Goal: Transaction & Acquisition: Purchase product/service

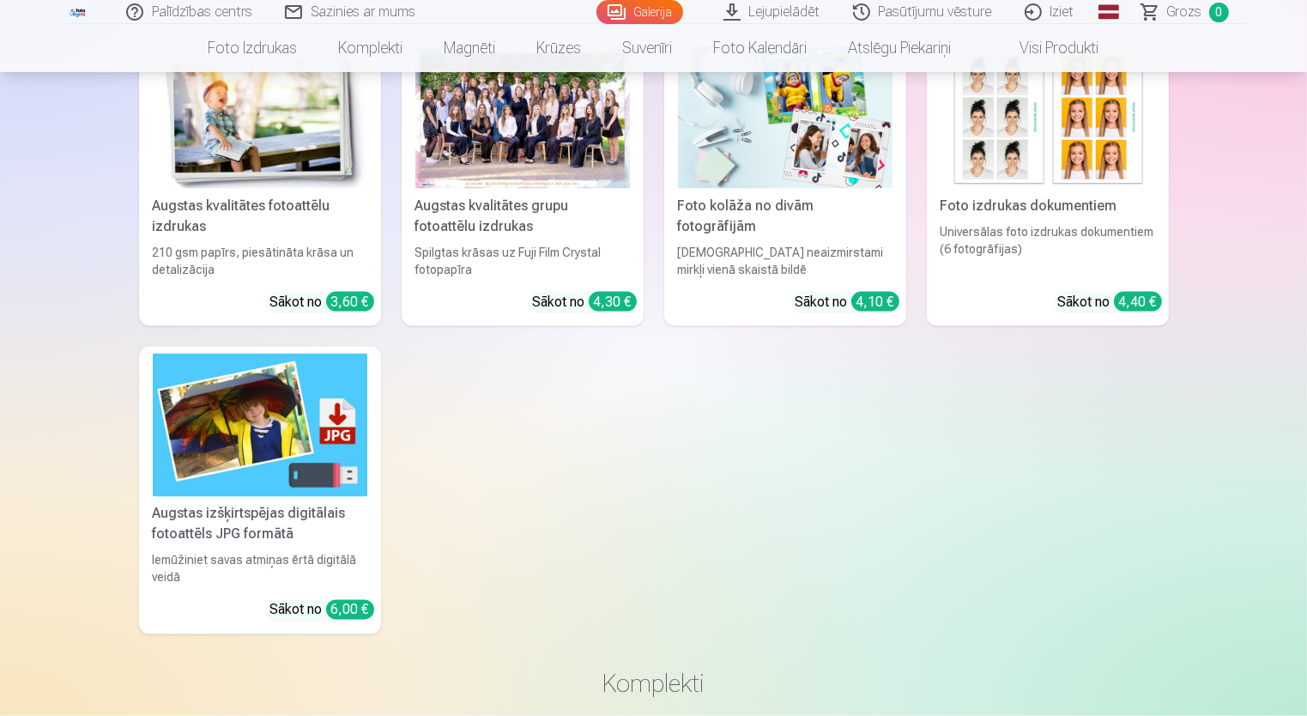
scroll to position [2870, 0]
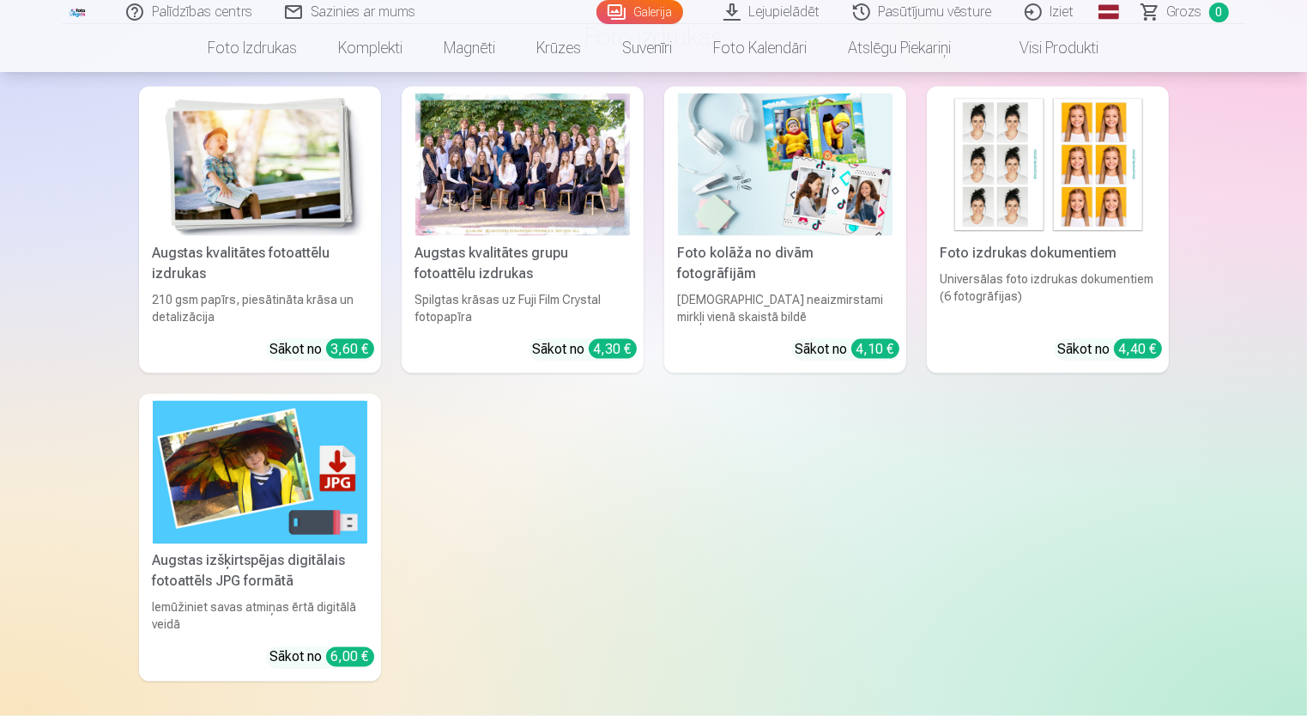
click at [999, 259] on div "Foto izdrukas dokumentiem" at bounding box center [1048, 253] width 228 height 21
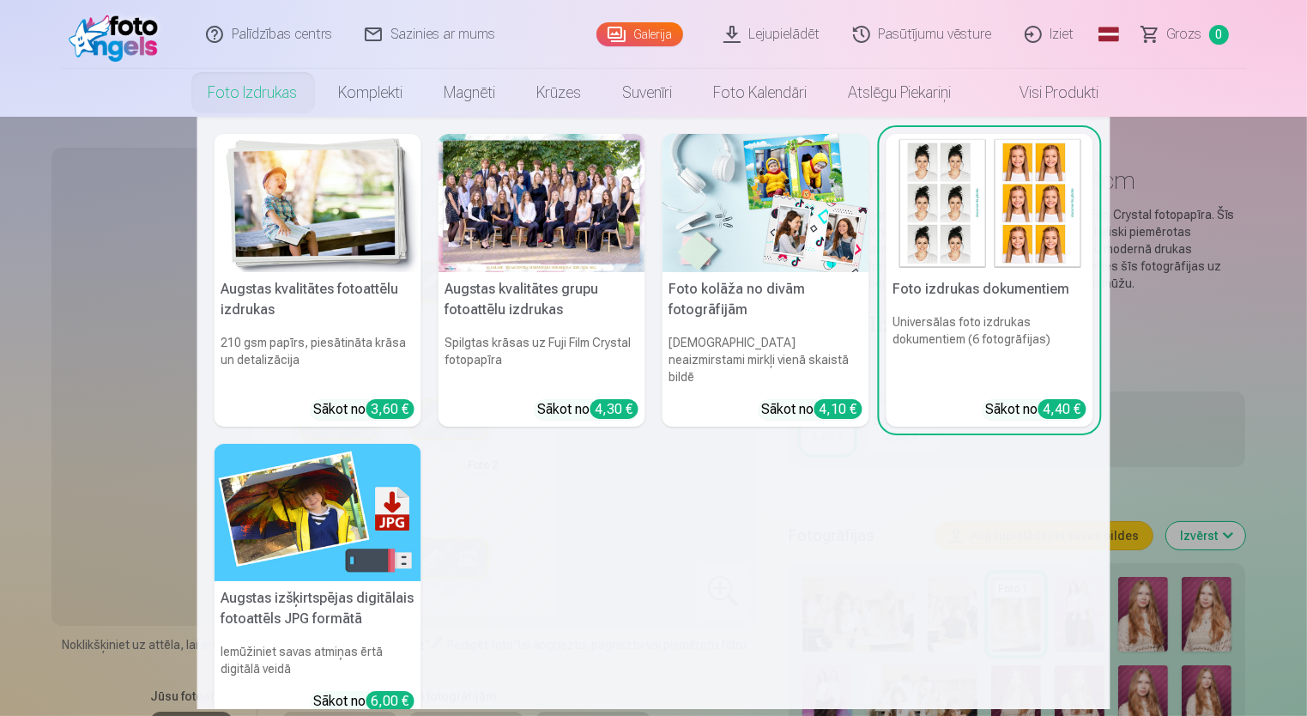
click at [270, 100] on link "Foto izdrukas" at bounding box center [253, 93] width 130 height 48
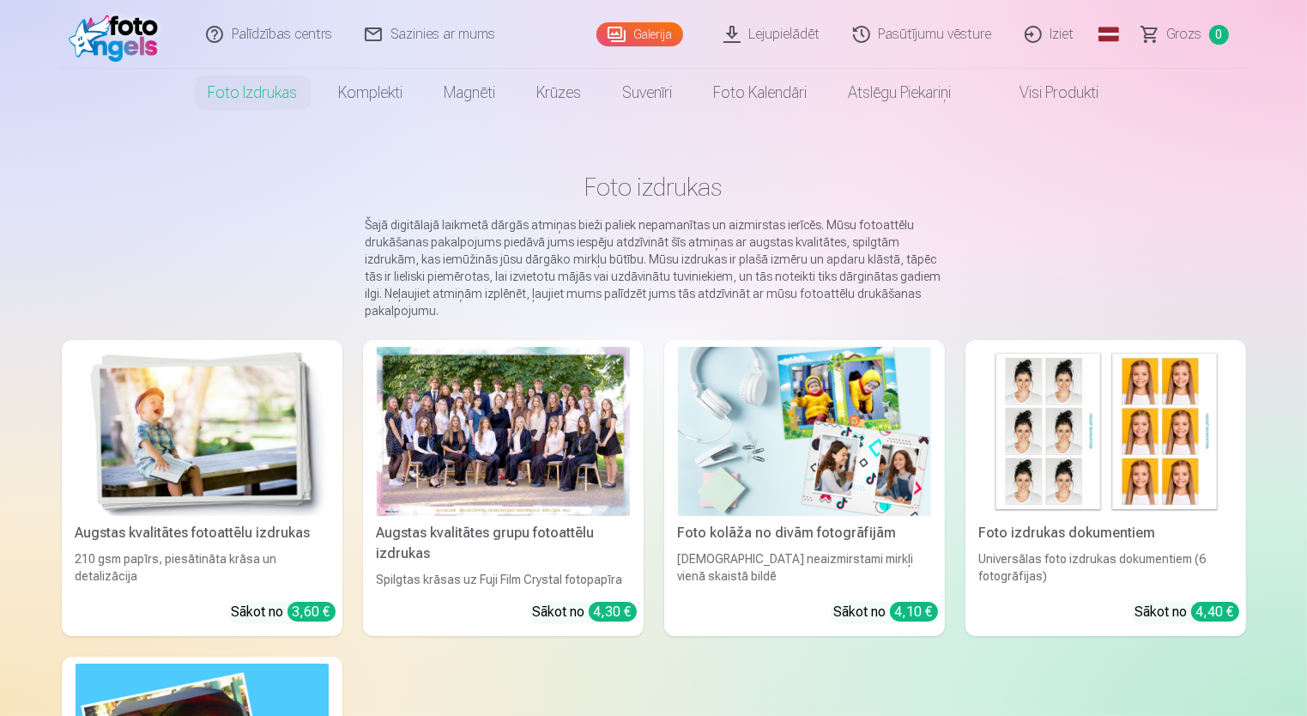
click at [469, 451] on div at bounding box center [503, 431] width 253 height 169
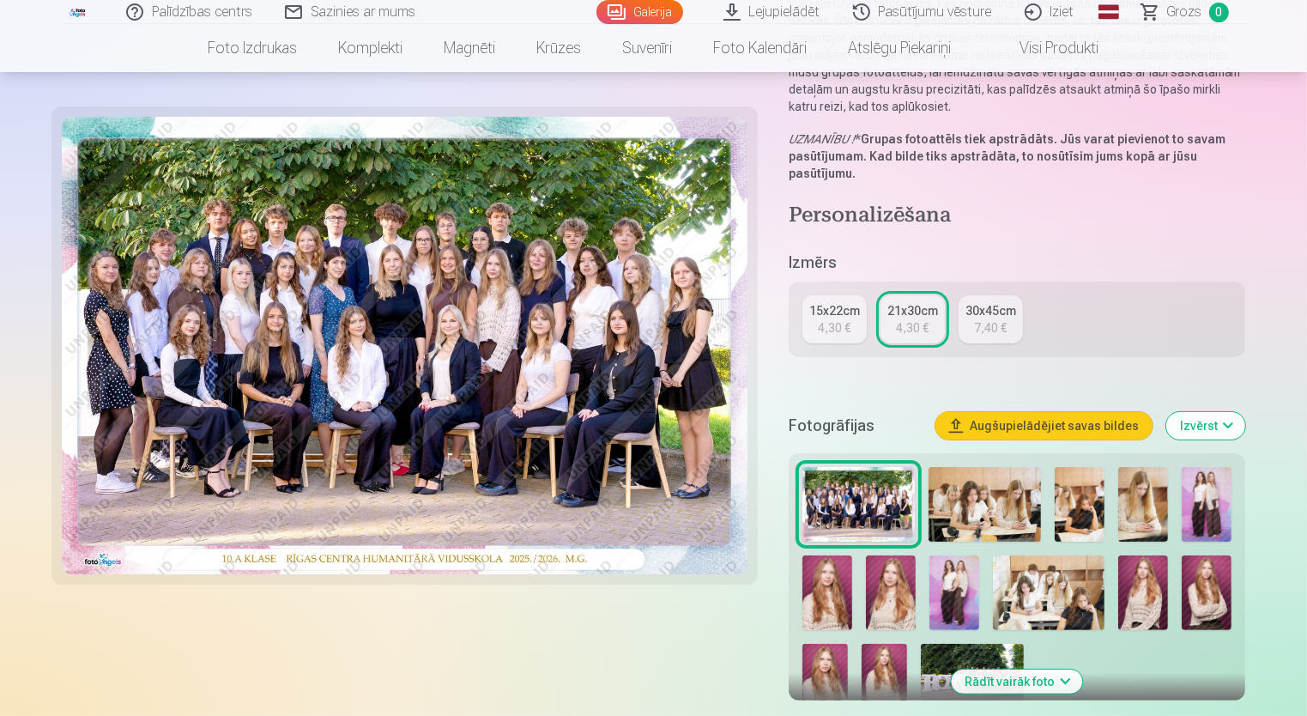
scroll to position [273, 0]
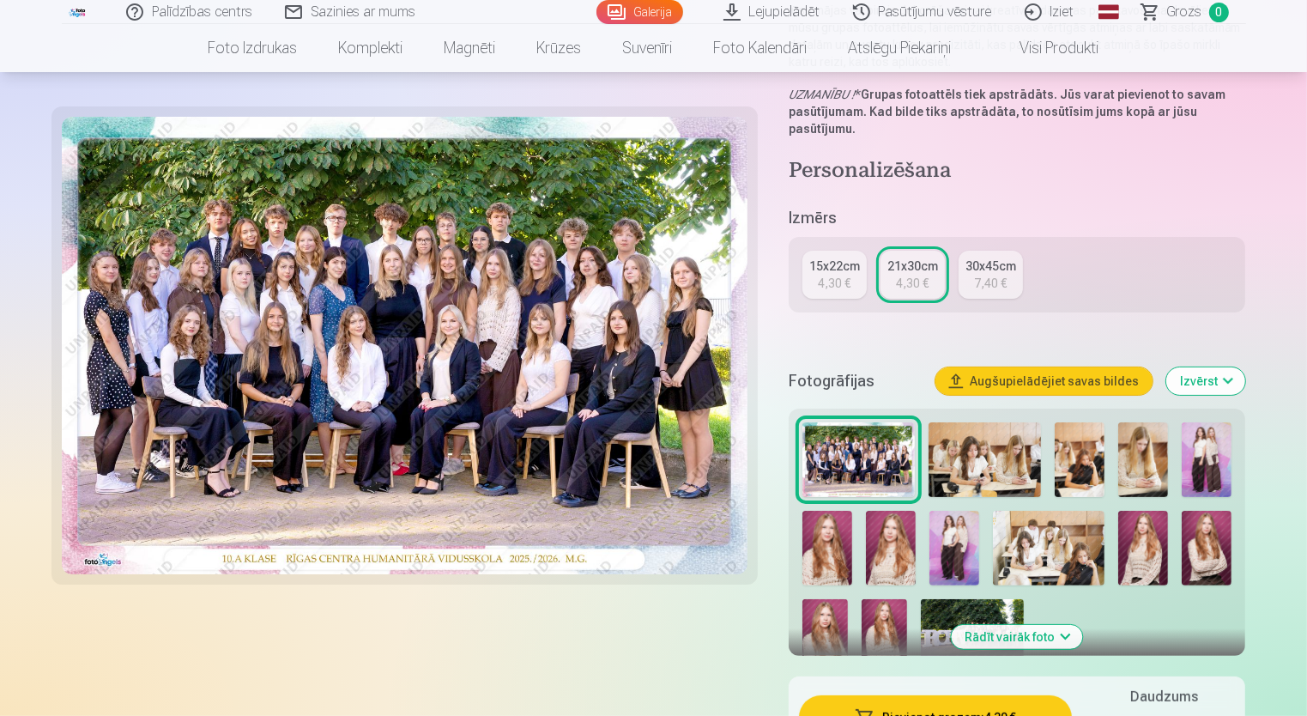
click at [1042, 379] on button "Augšupielādējiet savas bildes" at bounding box center [1043, 380] width 217 height 27
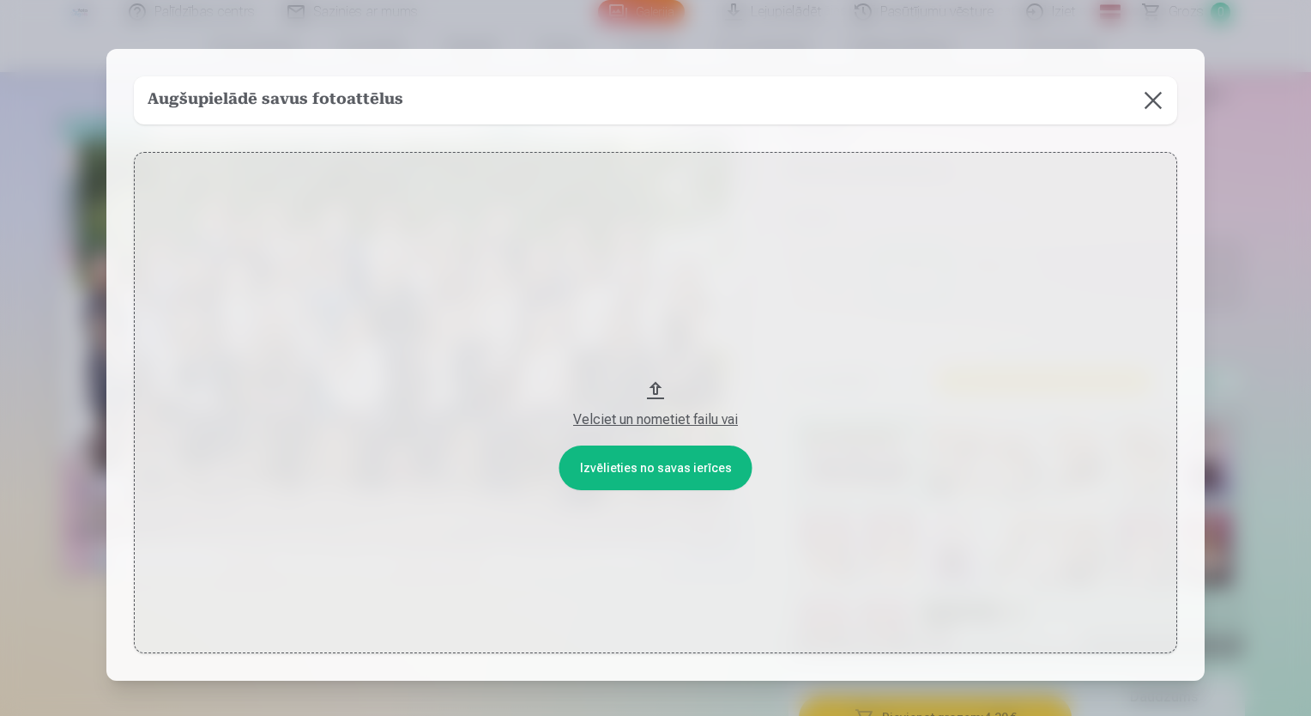
click at [1152, 101] on button at bounding box center [1153, 100] width 48 height 48
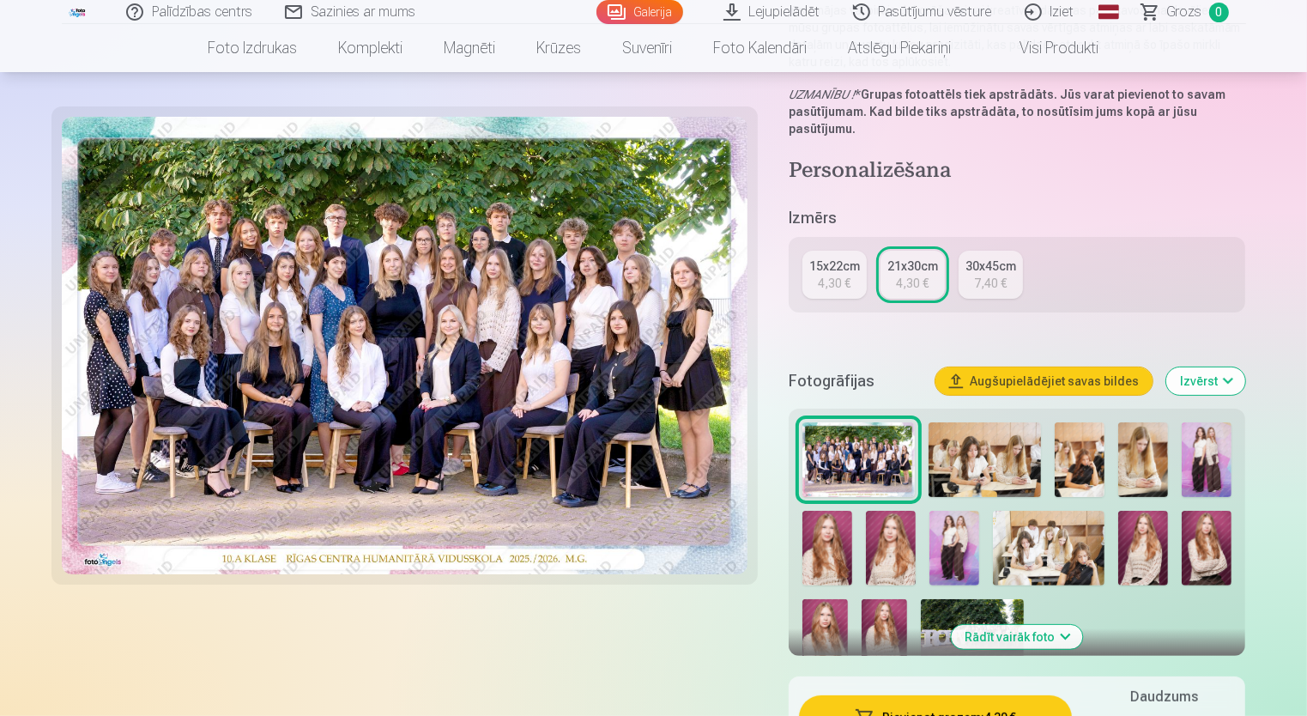
click at [1225, 386] on button "Izvērst" at bounding box center [1205, 380] width 79 height 27
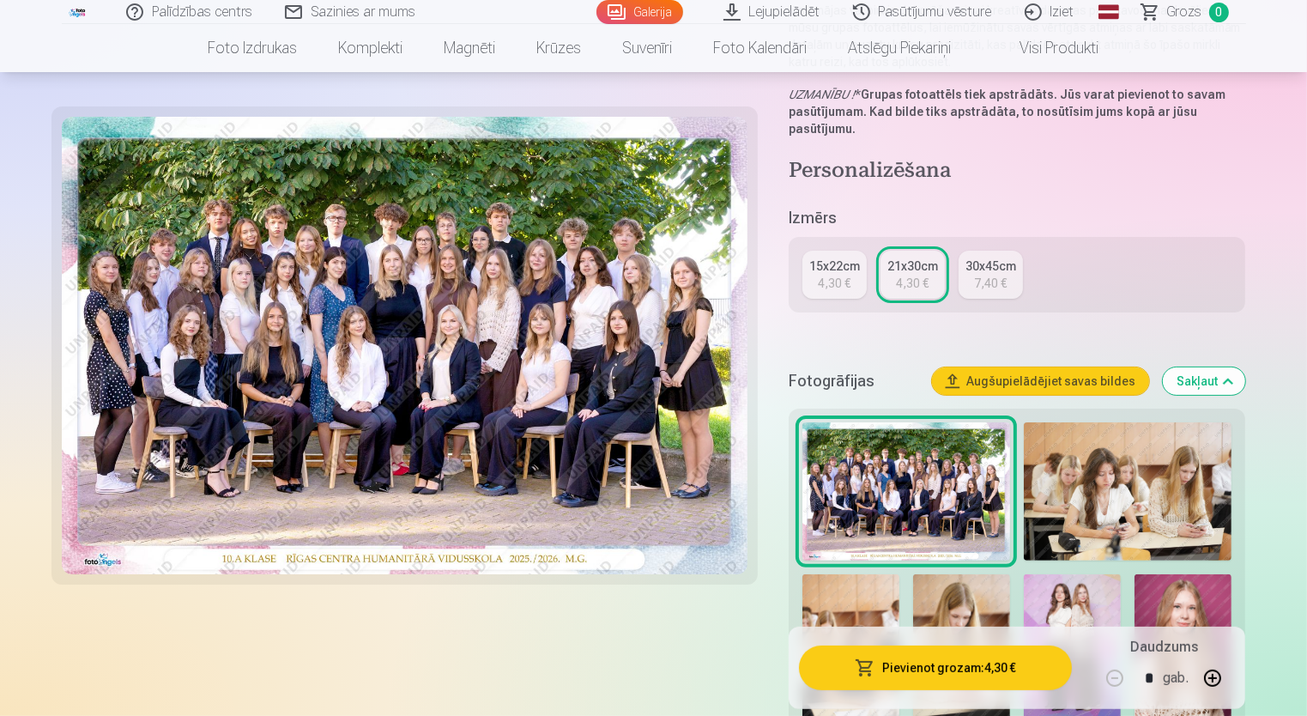
click at [1225, 386] on button "Sakļaut" at bounding box center [1204, 380] width 82 height 27
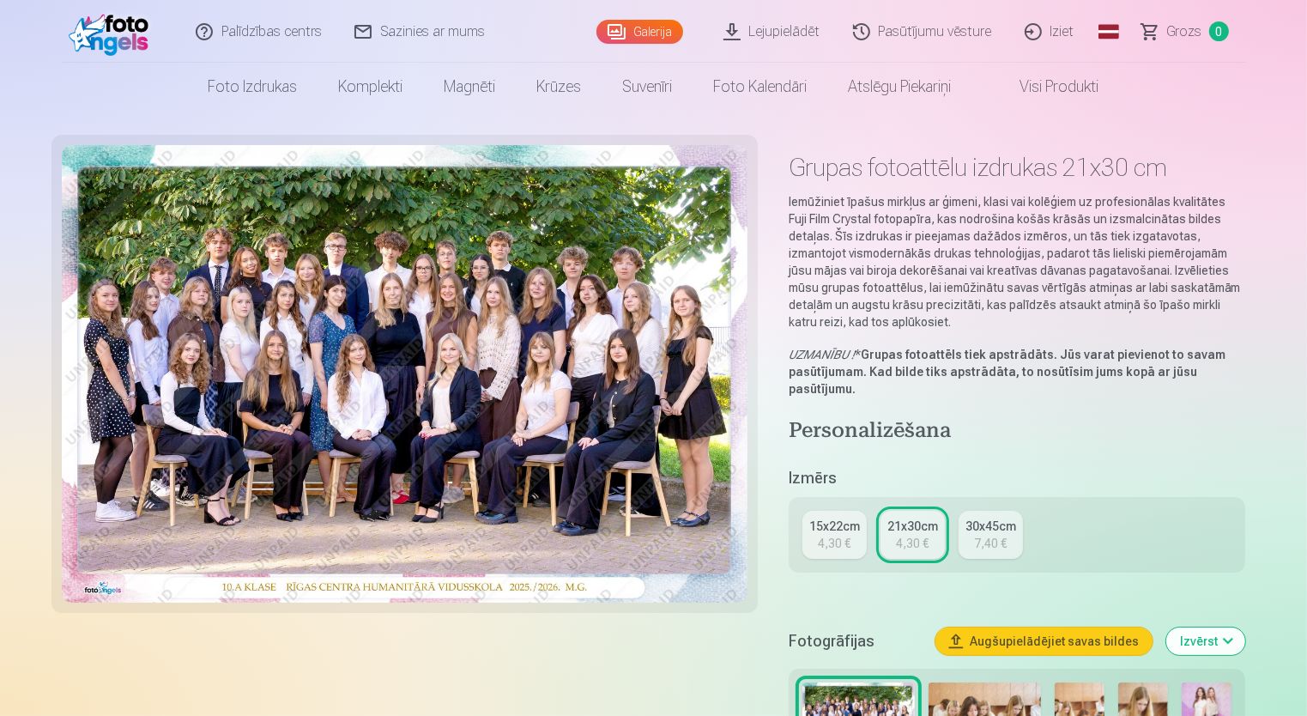
scroll to position [6, 0]
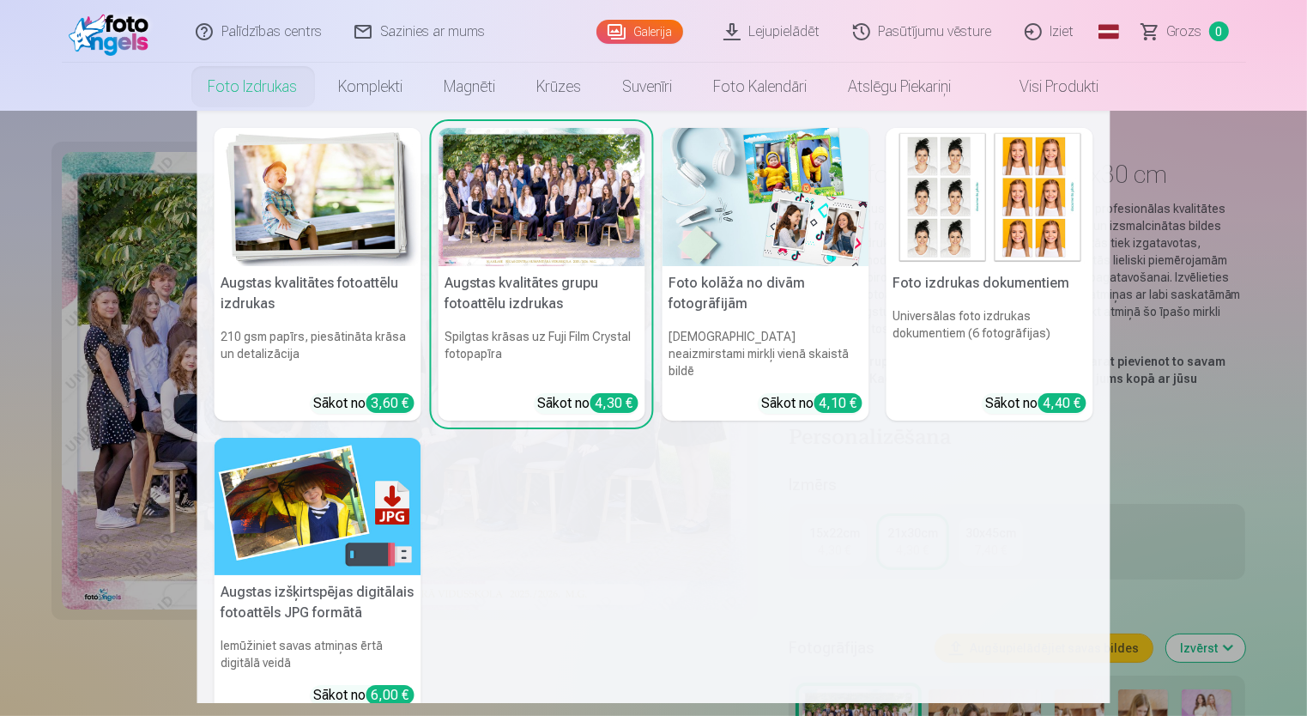
click at [765, 163] on img at bounding box center [766, 197] width 207 height 138
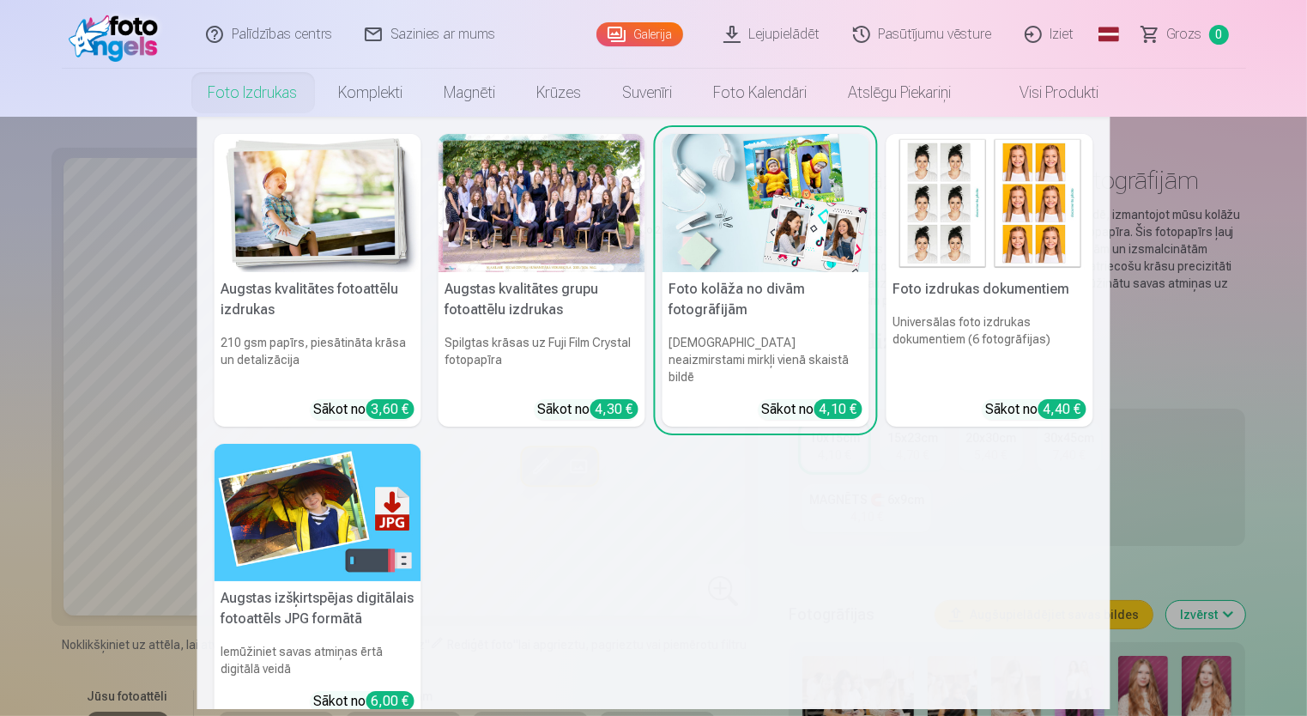
click at [300, 221] on img at bounding box center [318, 203] width 207 height 138
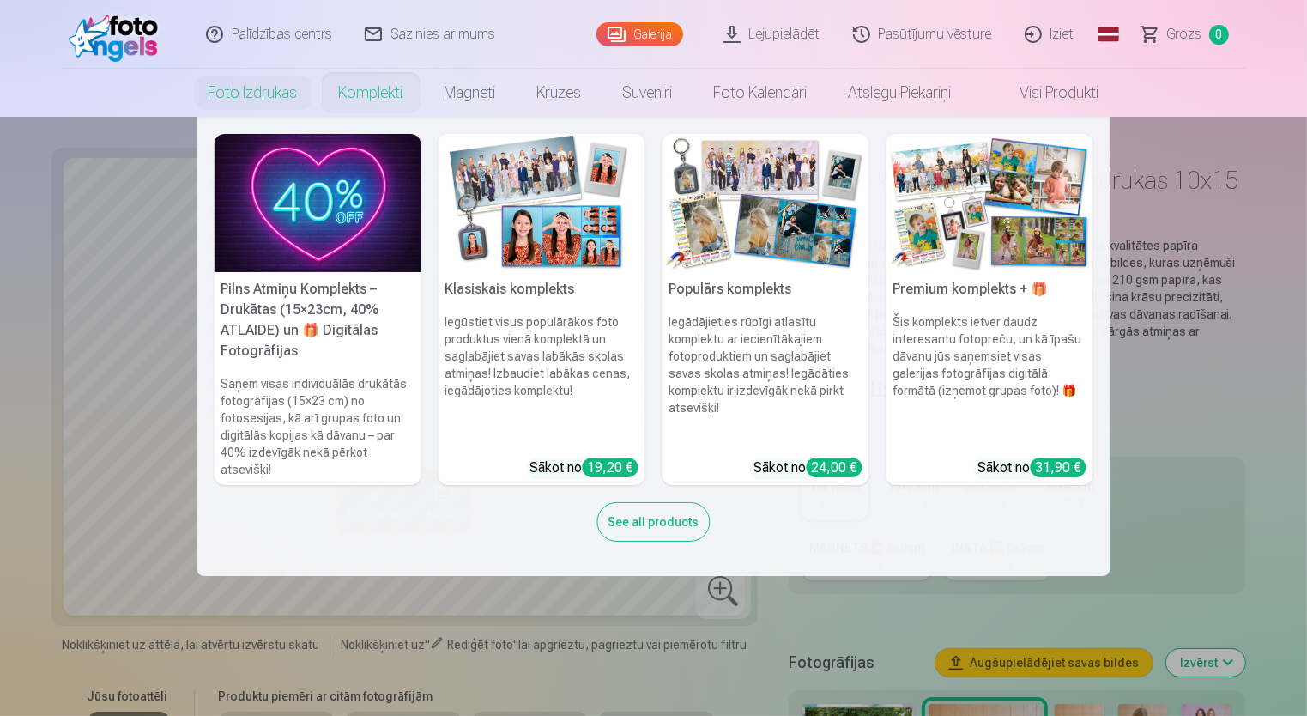
click at [362, 88] on link "Komplekti" at bounding box center [371, 93] width 106 height 48
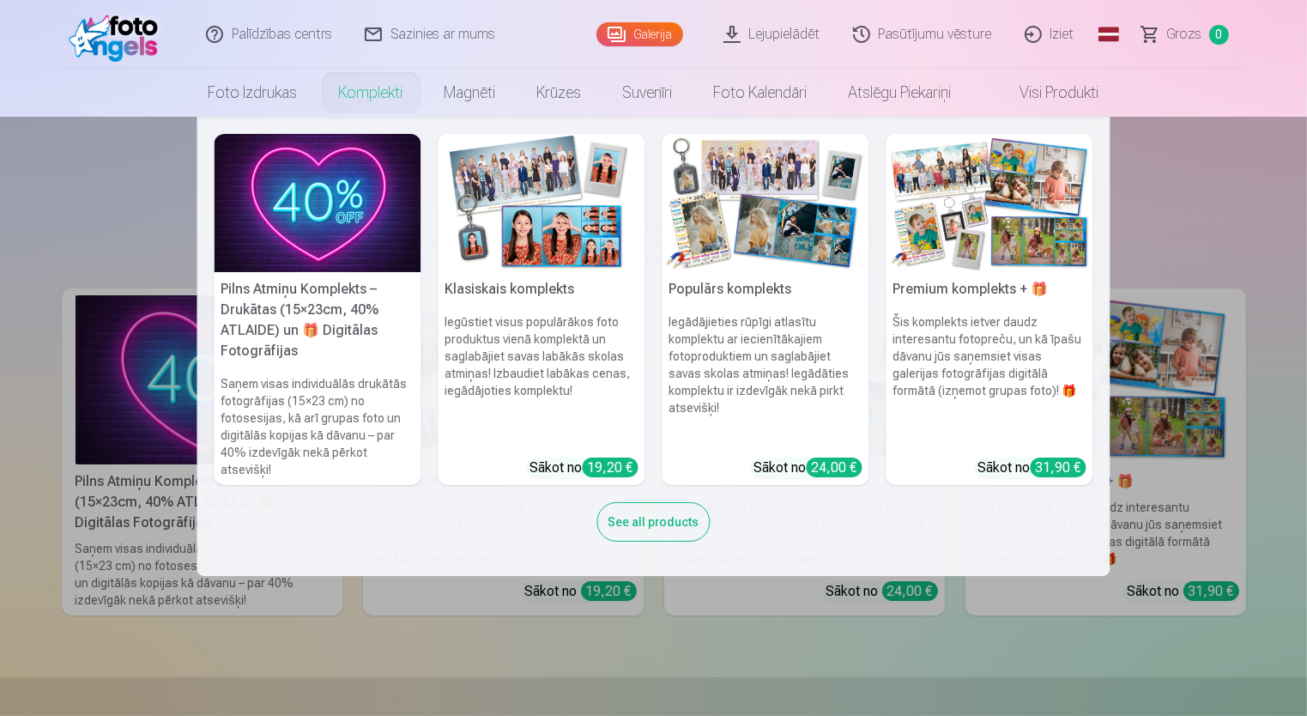
click at [565, 263] on img at bounding box center [542, 203] width 207 height 138
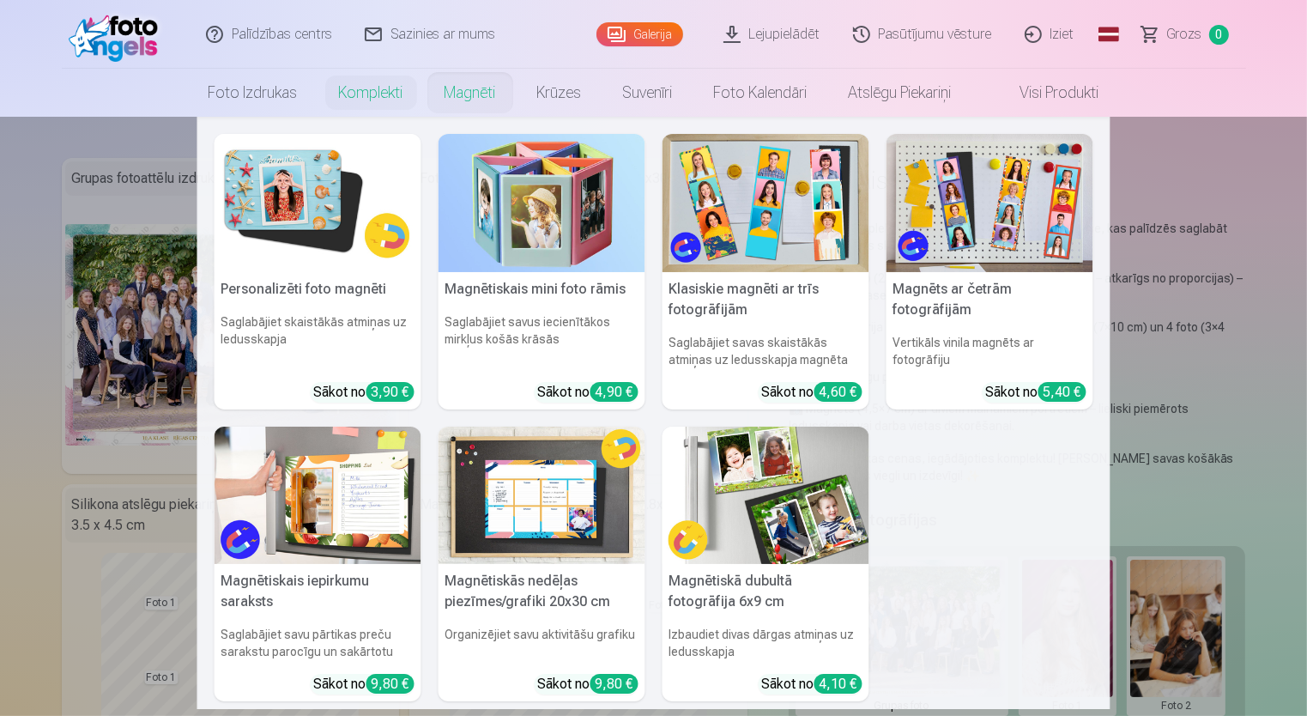
click at [450, 93] on link "Magnēti" at bounding box center [470, 93] width 93 height 48
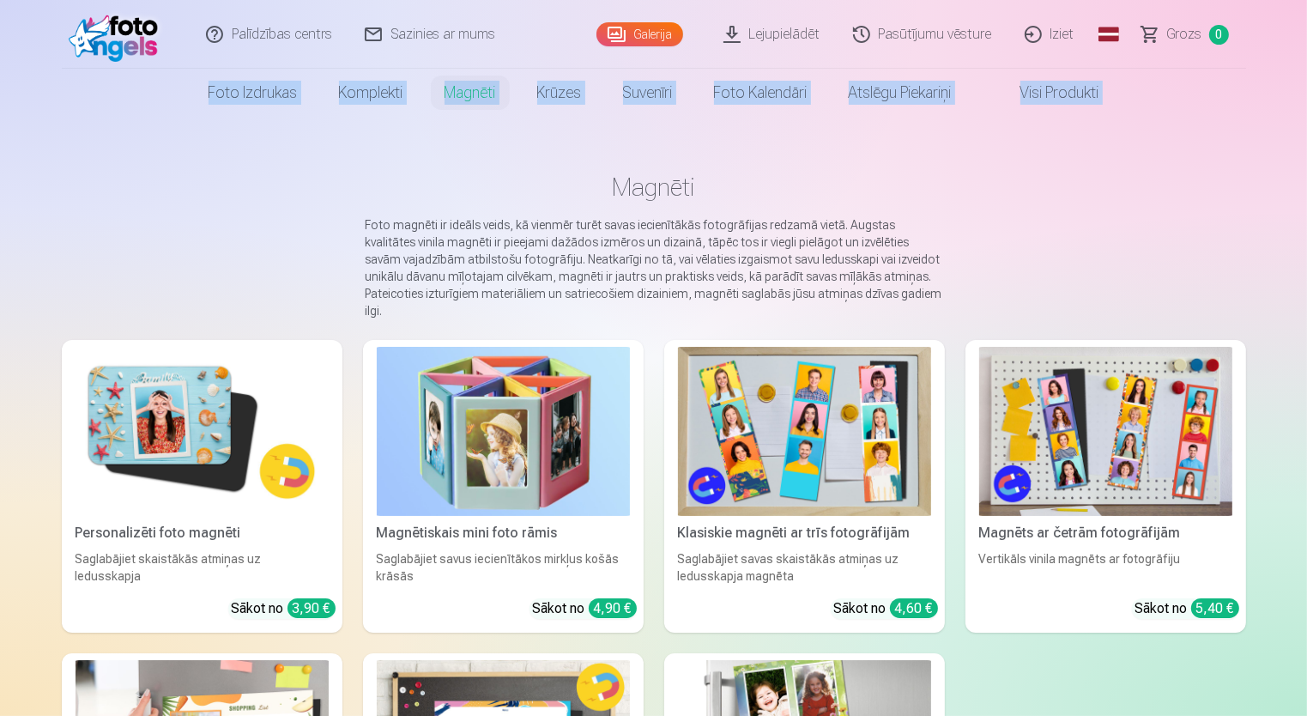
drag, startPoint x: 1306, startPoint y: 53, endPoint x: 1314, endPoint y: 109, distance: 56.3
click at [1306, 109] on html "Palīdzības centrs Sazinies ar mums Galerija Lejupielādēt Pasūtījumu vēsture Izi…" at bounding box center [653, 358] width 1307 height 716
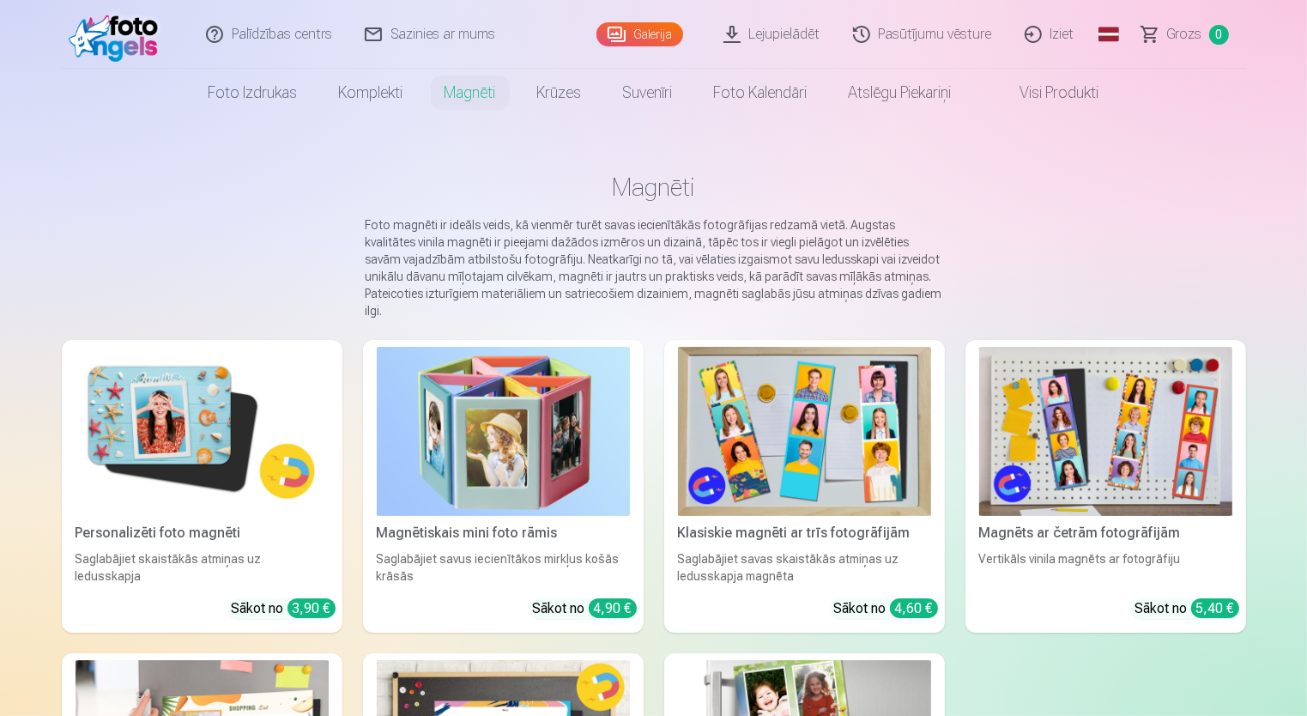
click at [1171, 146] on main "Magnēti Foto magnēti ir ideāls veids, kā vienmēr turēt savas iecienītākās fotog…" at bounding box center [654, 563] width 1184 height 893
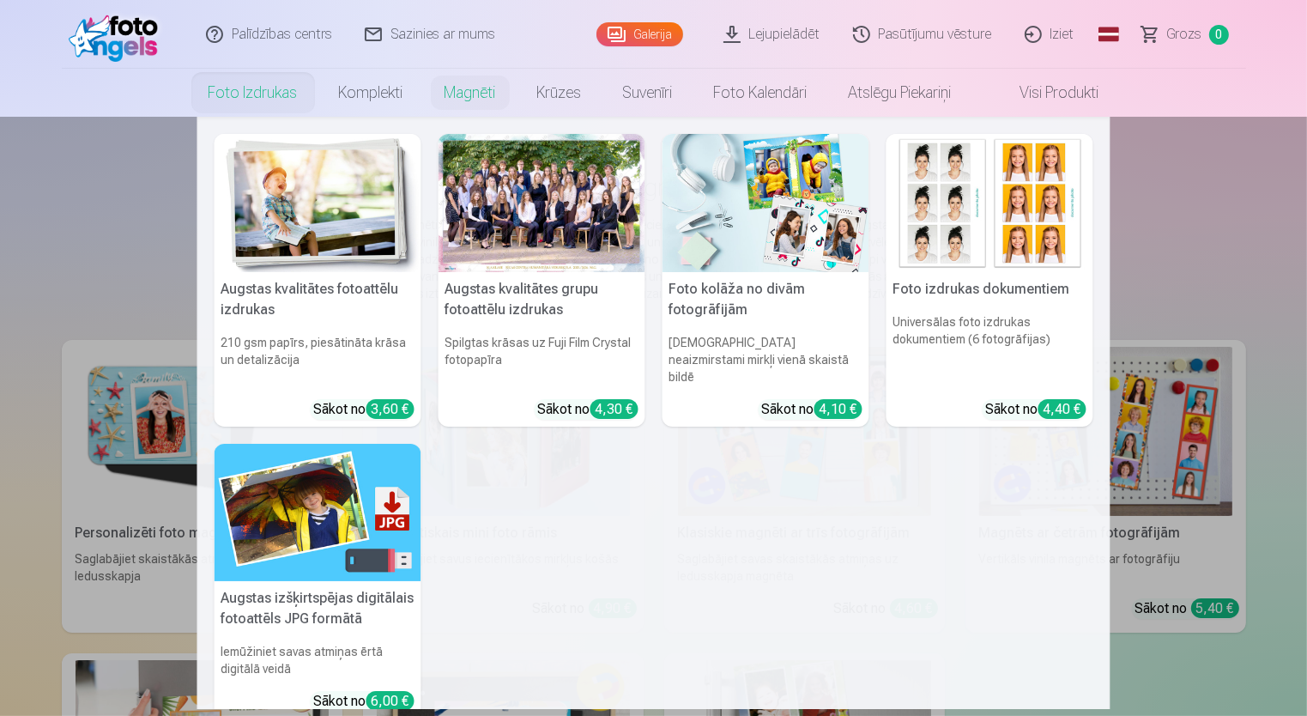
click at [240, 95] on link "Foto izdrukas" at bounding box center [253, 93] width 130 height 48
